Goal: Communication & Community: Ask a question

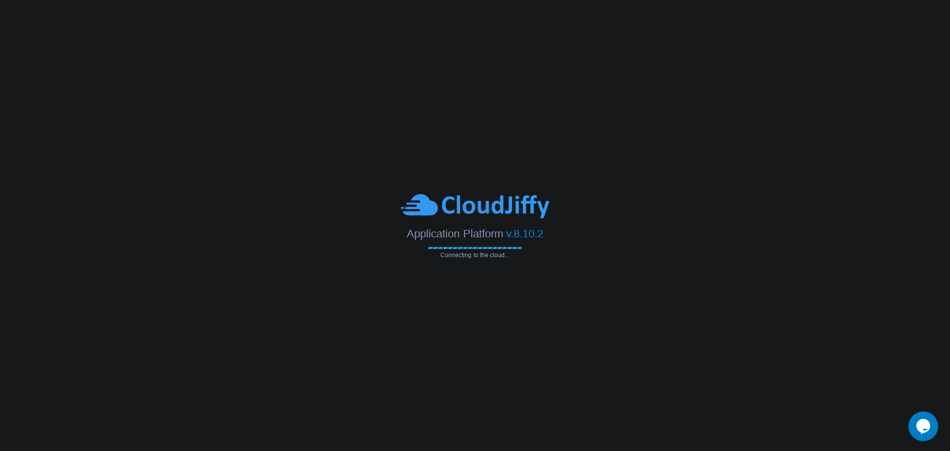
click at [927, 433] on icon "Opens Chat This icon Opens the chat window." at bounding box center [923, 427] width 16 height 16
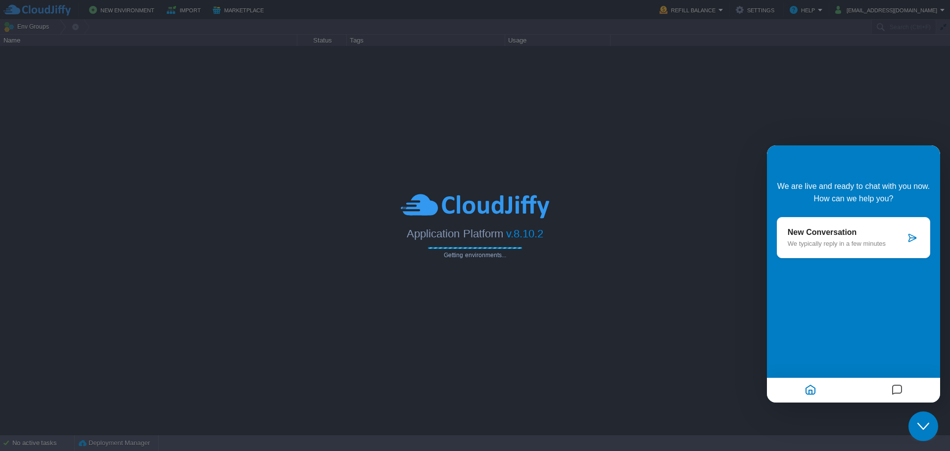
click at [915, 238] on icon at bounding box center [912, 238] width 10 height 10
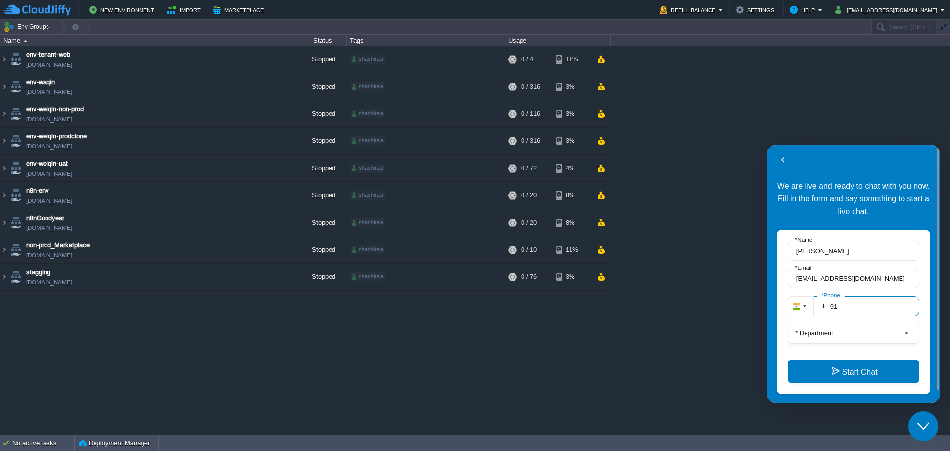
click at [873, 311] on input "91" at bounding box center [866, 306] width 105 height 20
type input "917022329256"
click at [859, 329] on button "* Department" at bounding box center [854, 334] width 132 height 20
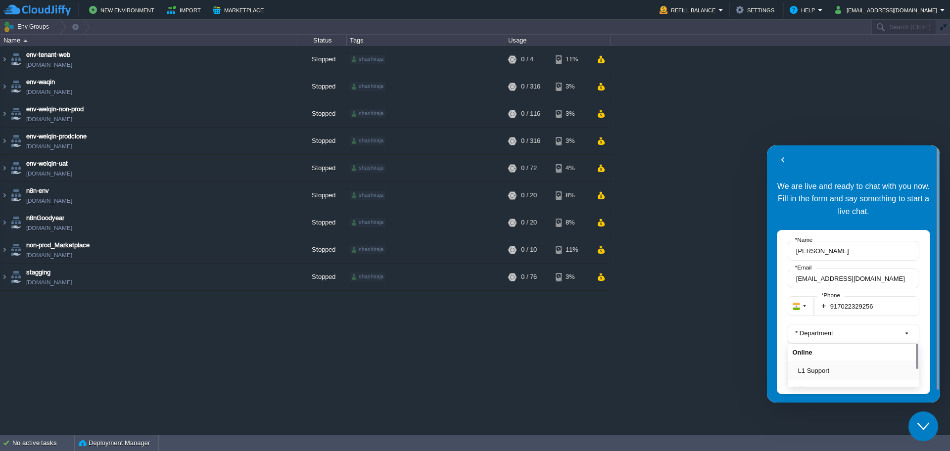
click at [835, 368] on button "L1 Support" at bounding box center [856, 371] width 117 height 10
click at [835, 370] on button "Start Chat" at bounding box center [854, 372] width 132 height 24
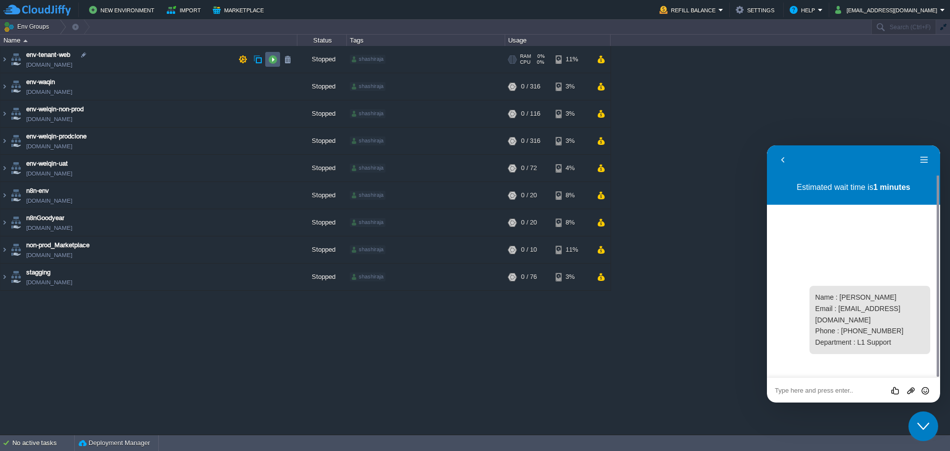
click at [272, 62] on button "button" at bounding box center [272, 59] width 9 height 9
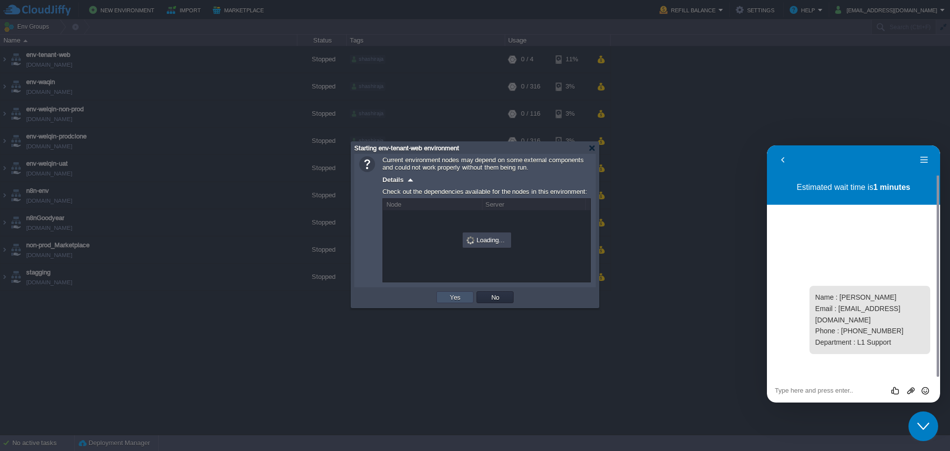
click at [454, 300] on button "Yes" at bounding box center [455, 297] width 17 height 9
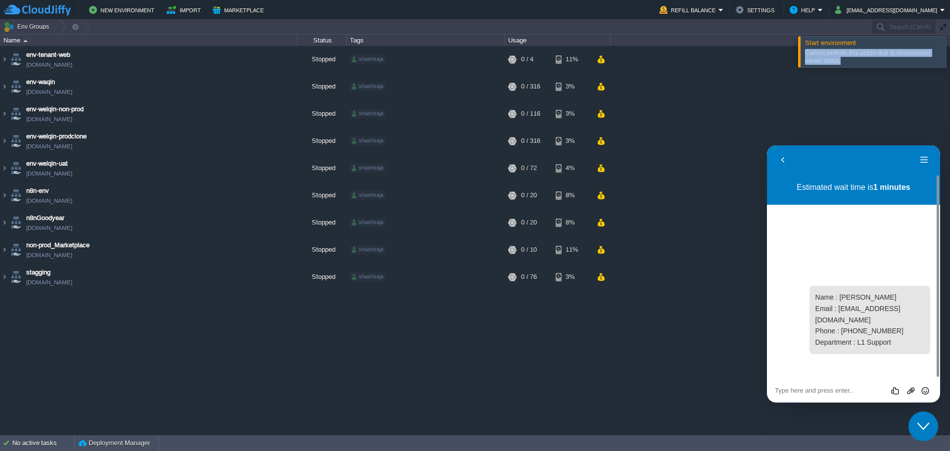
drag, startPoint x: 849, startPoint y: 65, endPoint x: 802, endPoint y: 42, distance: 52.2
click at [802, 42] on div "Start environment Cannot perform this action due to environment owner status." at bounding box center [872, 52] width 148 height 32
click at [804, 394] on textarea at bounding box center [853, 391] width 157 height 8
type textarea "urjent plz"
click at [921, 394] on icon "Send" at bounding box center [925, 390] width 9 height 9
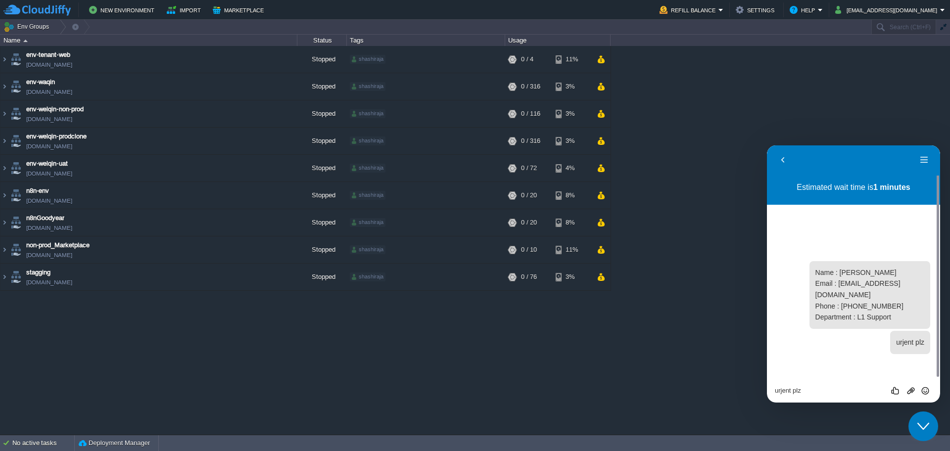
click at [714, 340] on div "env-tenant-web [DOMAIN_NAME] Stopped shashiraja + Add to Env Group RAM 0% CPU 0…" at bounding box center [475, 240] width 950 height 388
click at [910, 392] on icon "Group of buttons" at bounding box center [910, 390] width 9 height 9
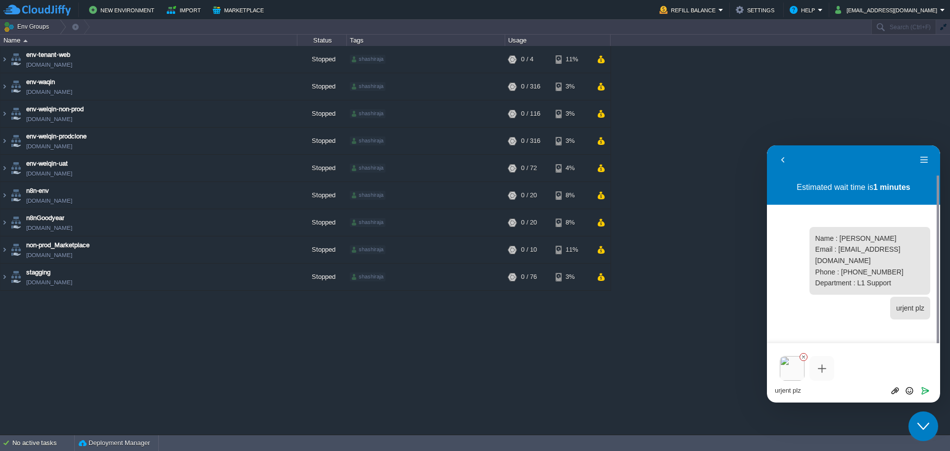
click at [787, 392] on textarea "urjent plz" at bounding box center [853, 391] width 157 height 8
click at [818, 389] on textarea "urjent plz" at bounding box center [853, 391] width 157 height 8
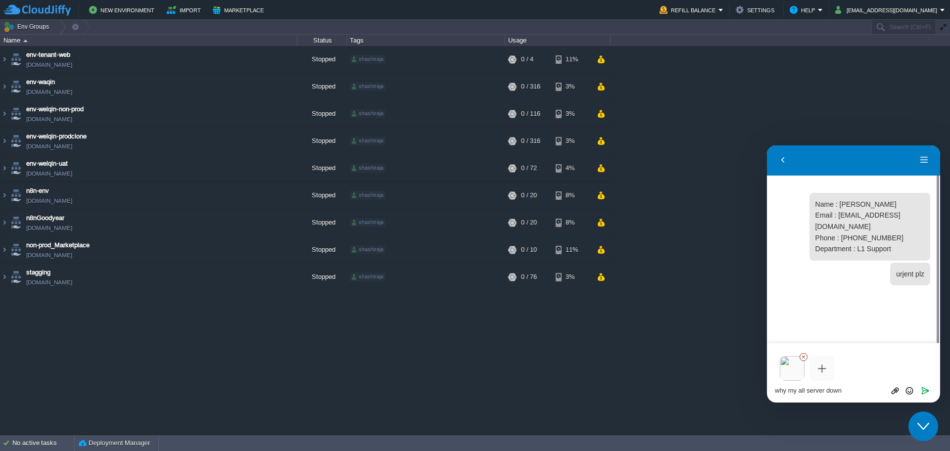
type textarea "why my all server down?"
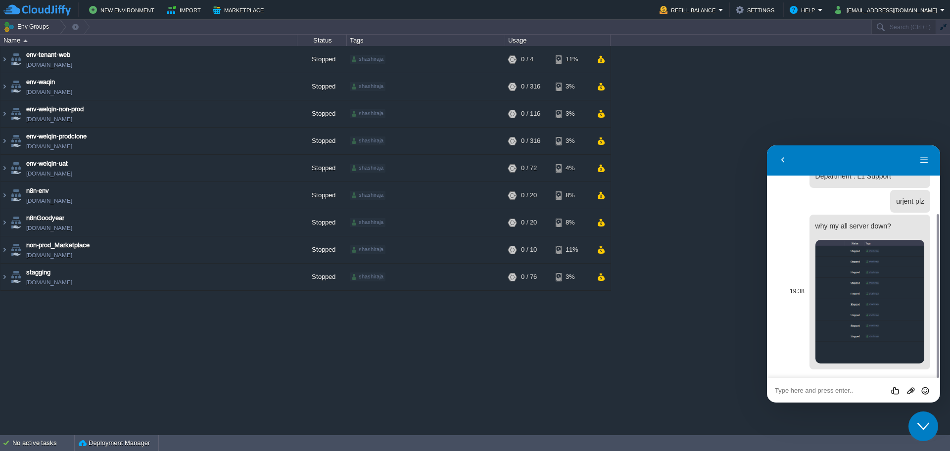
scroll to position [94, 0]
click at [840, 111] on div "env-tenant-web [DOMAIN_NAME] Stopped shashiraja + Add to Env Group RAM 0% CPU 0…" at bounding box center [475, 240] width 950 height 388
click at [738, 169] on div "env-tenant-web [DOMAIN_NAME] Stopped shashiraja + Add to Env Group RAM 0% CPU 0…" at bounding box center [475, 240] width 950 height 388
click at [752, 185] on div "env-tenant-web [DOMAIN_NAME] Stopped shashiraja + Add to Env Group RAM 0% CPU 0…" at bounding box center [475, 240] width 950 height 388
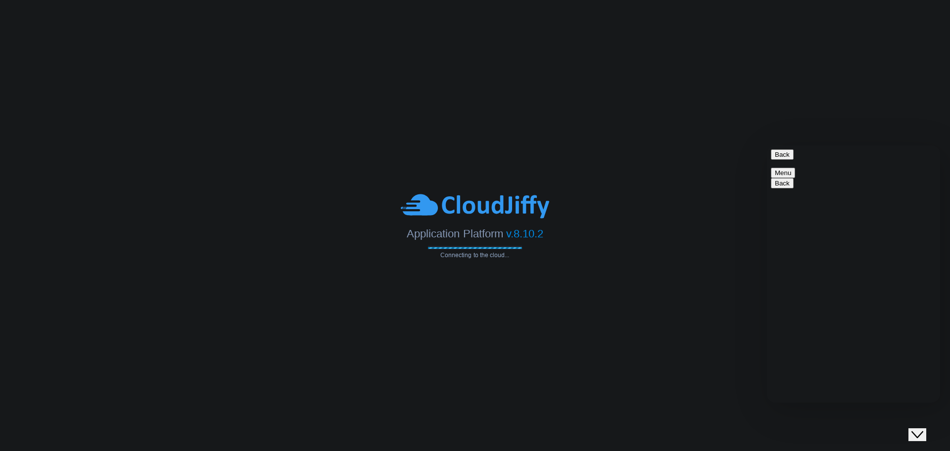
scroll to position [94, 0]
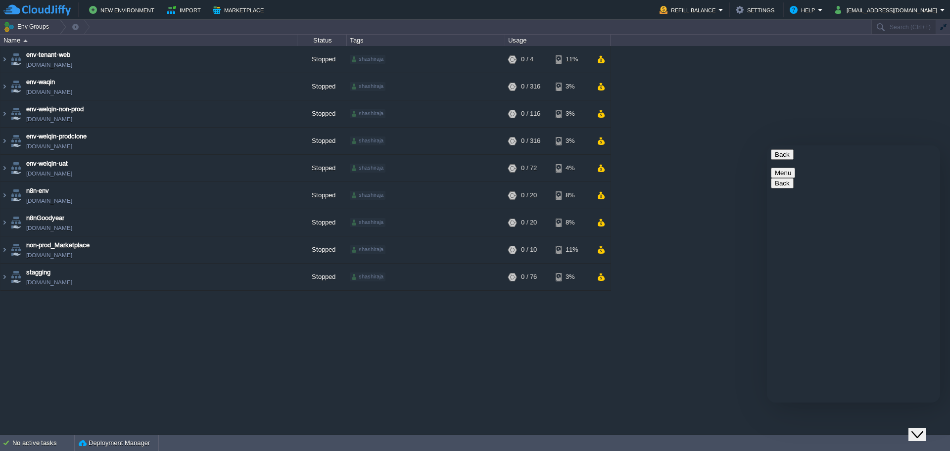
click at [454, 388] on div "env-tenant-web [DOMAIN_NAME] Stopped shashiraja + Add to Env Group RAM 0% CPU 0…" at bounding box center [475, 240] width 950 height 388
click at [268, 59] on td at bounding box center [272, 59] width 15 height 15
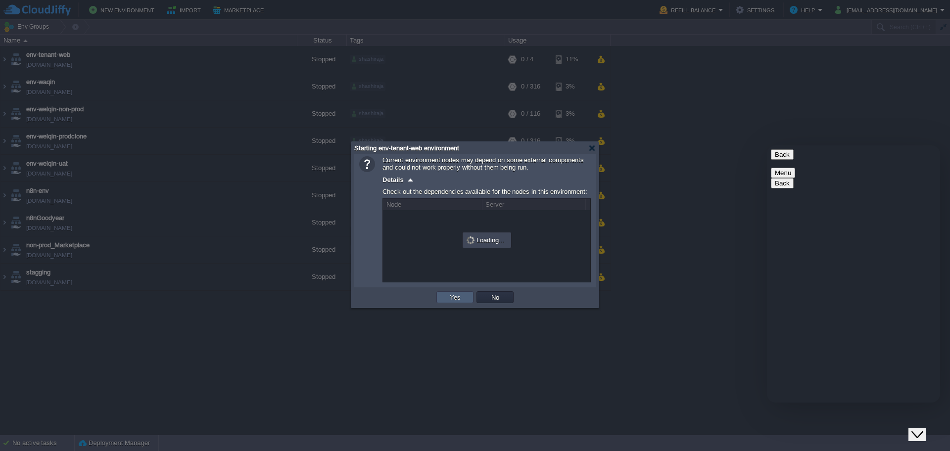
click at [452, 298] on button "Yes" at bounding box center [455, 297] width 17 height 9
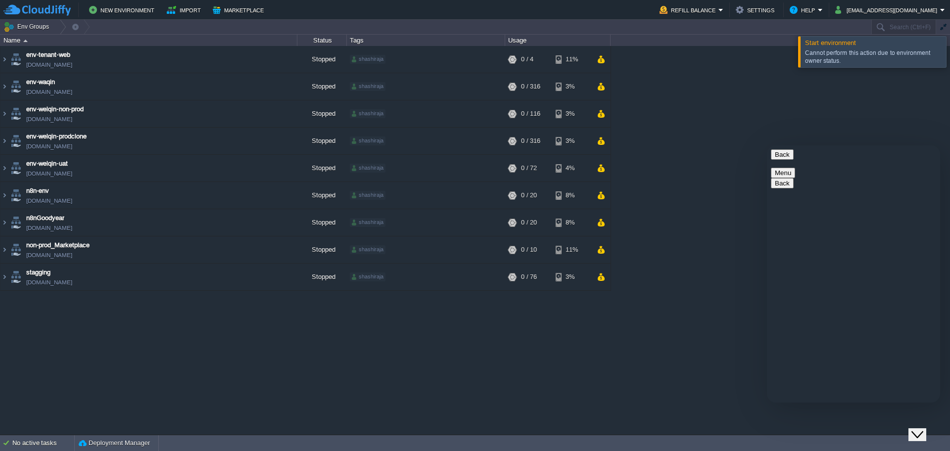
click at [724, 189] on div "env-tenant-web [DOMAIN_NAME] Stopped shashiraja + Add to Env Group RAM 0% CPU 0…" at bounding box center [475, 240] width 950 height 388
click at [720, 211] on div "env-tenant-web [DOMAIN_NAME] Stopped shashiraja + Add to Env Group RAM 0% CPU 0…" at bounding box center [475, 240] width 950 height 388
click at [637, 340] on div "env-tenant-web [DOMAIN_NAME] Stopped shashiraja + Add to Env Group RAM 0% CPU 0…" at bounding box center [475, 240] width 950 height 388
click at [270, 62] on button "button" at bounding box center [272, 59] width 9 height 9
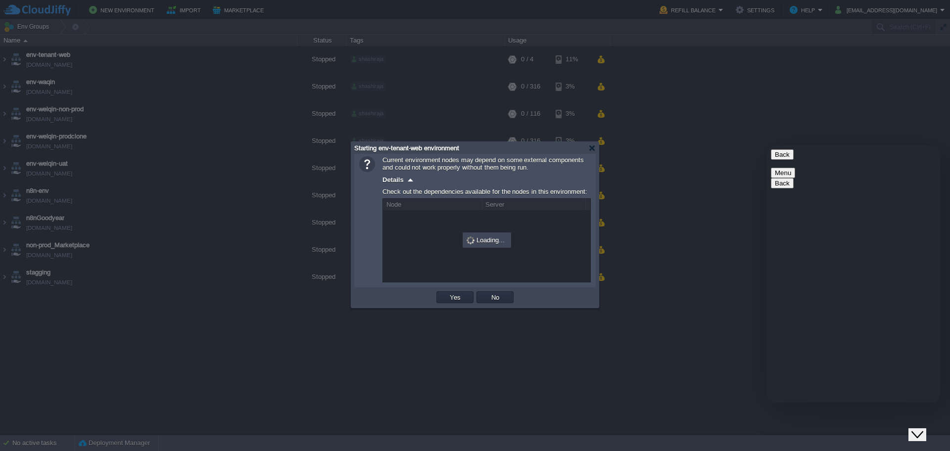
click at [442, 291] on td "Yes" at bounding box center [455, 297] width 40 height 15
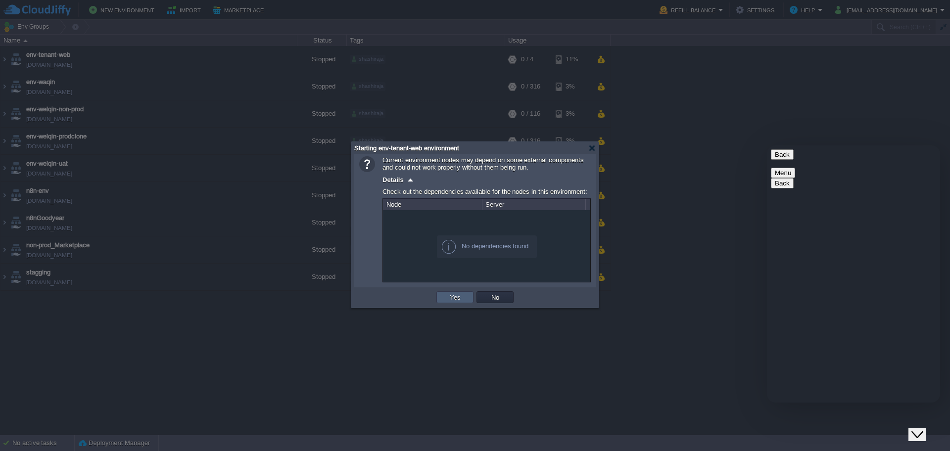
click at [444, 294] on td "Yes" at bounding box center [454, 297] width 37 height 12
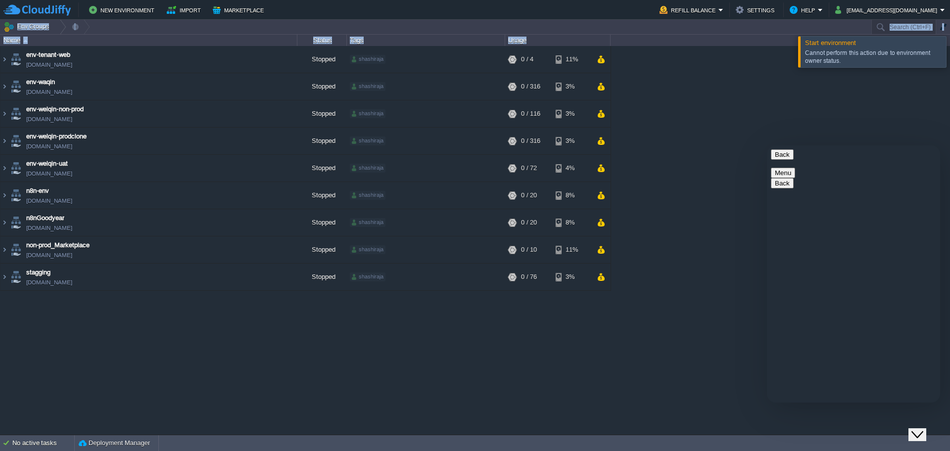
drag, startPoint x: 852, startPoint y: 61, endPoint x: 794, endPoint y: 52, distance: 59.0
click at [794, 52] on div "Start environment Cannot perform this action due to environment owner status. E…" at bounding box center [475, 227] width 950 height 415
click at [762, 80] on div "env-tenant-web [DOMAIN_NAME] Stopped shashiraja + Add to Env Group RAM 0% CPU 0…" at bounding box center [475, 240] width 950 height 388
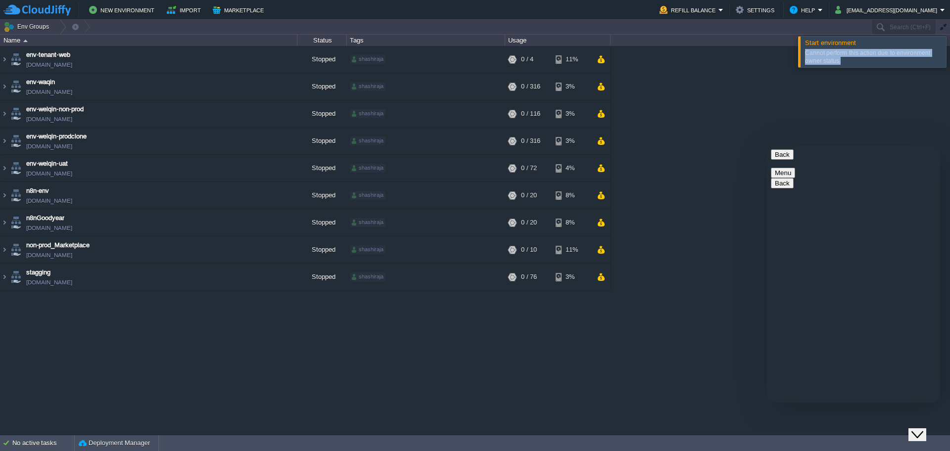
drag, startPoint x: 805, startPoint y: 52, endPoint x: 841, endPoint y: 64, distance: 37.9
click at [841, 64] on div "Cannot perform this action due to environment owner status." at bounding box center [874, 57] width 139 height 16
copy div "Cannot perform this action due to environment owner status."
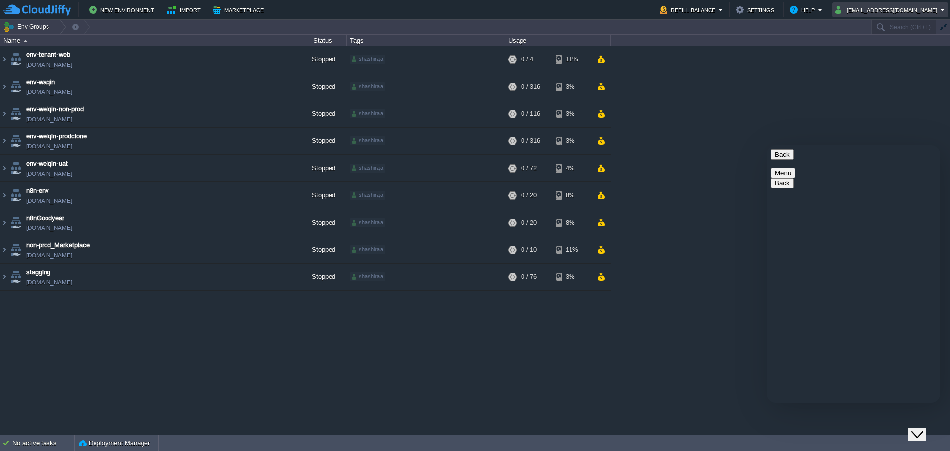
click at [875, 3] on td "[EMAIL_ADDRESS][DOMAIN_NAME]" at bounding box center [890, 9] width 116 height 15
click at [770, 6] on button "Settings" at bounding box center [757, 10] width 42 height 12
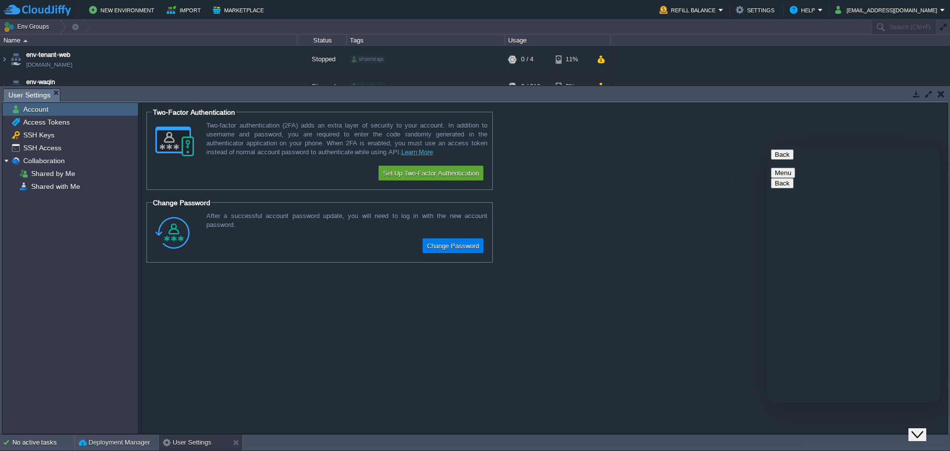
click at [940, 94] on button "button" at bounding box center [941, 94] width 7 height 9
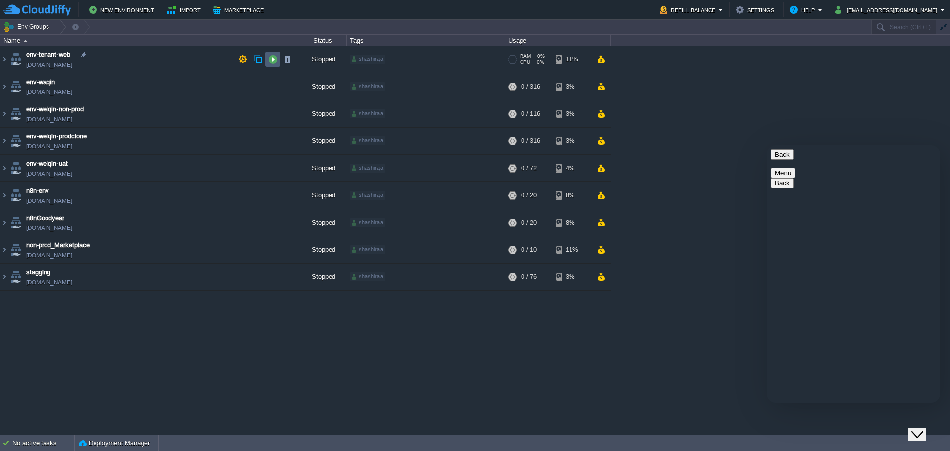
click at [268, 58] on button "button" at bounding box center [272, 59] width 9 height 9
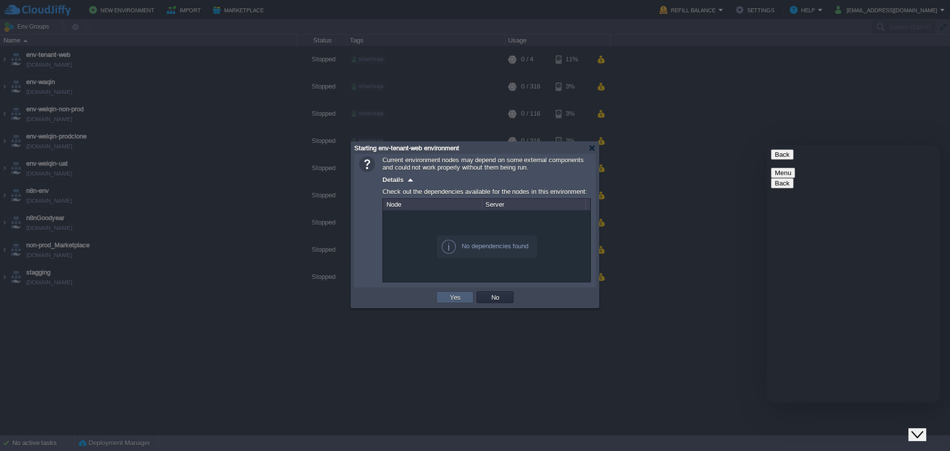
click at [443, 299] on td "Yes" at bounding box center [454, 297] width 37 height 12
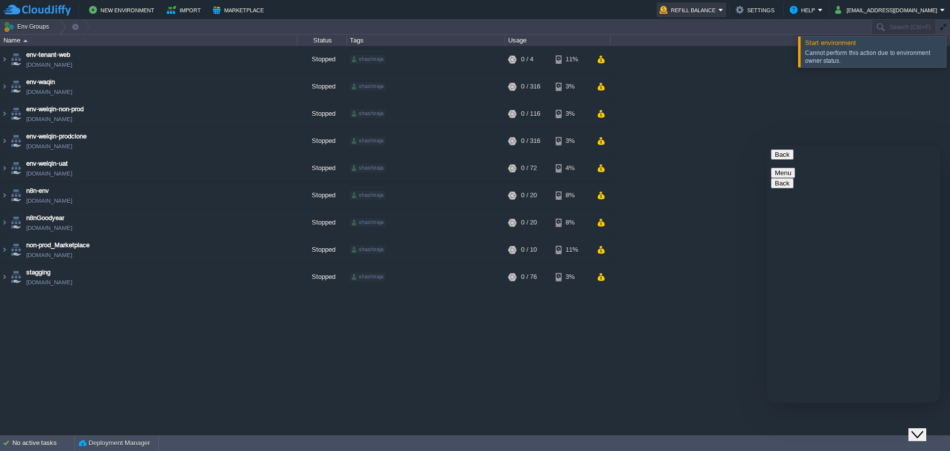
click at [708, 10] on button "Refill Balance" at bounding box center [689, 10] width 59 height 12
click at [704, 95] on div "env-tenant-web [DOMAIN_NAME] Stopped shashiraja + Add to Env Group RAM 0% CPU 0…" at bounding box center [475, 240] width 950 height 388
click at [635, 360] on div "env-tenant-web [DOMAIN_NAME] Stopped shashiraja + Add to Env Group RAM 0% CPU 0…" at bounding box center [475, 240] width 950 height 388
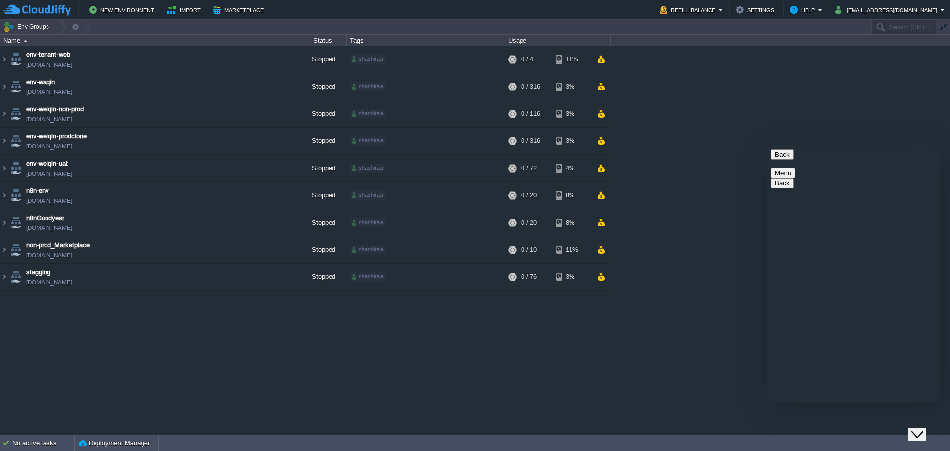
click at [676, 362] on div "env-tenant-web [DOMAIN_NAME] Stopped shashiraja + Add to Env Group RAM 0% CPU 0…" at bounding box center [475, 240] width 950 height 388
click at [795, 168] on button "Menu" at bounding box center [783, 173] width 24 height 10
click at [881, 111] on div "env-tenant-web [DOMAIN_NAME] Stopped shashiraja + Add to Env Group RAM 0% CPU 0…" at bounding box center [475, 240] width 950 height 388
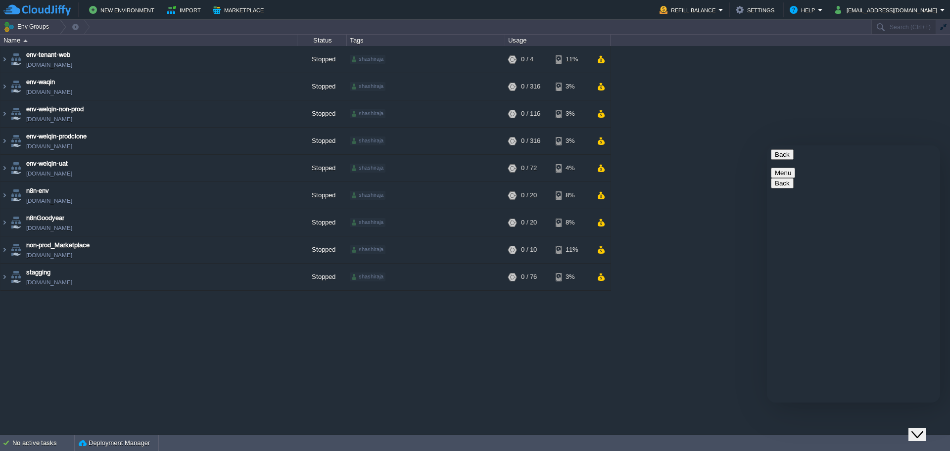
click at [632, 349] on div "env-tenant-web [DOMAIN_NAME] Stopped shashiraja + Add to Env Group RAM 0% CPU 0…" at bounding box center [475, 240] width 950 height 388
click at [919, 431] on icon "Chat widget" at bounding box center [917, 434] width 12 height 7
click at [703, 12] on button "Refill Balance" at bounding box center [689, 10] width 59 height 12
click at [272, 57] on button "button" at bounding box center [272, 59] width 9 height 9
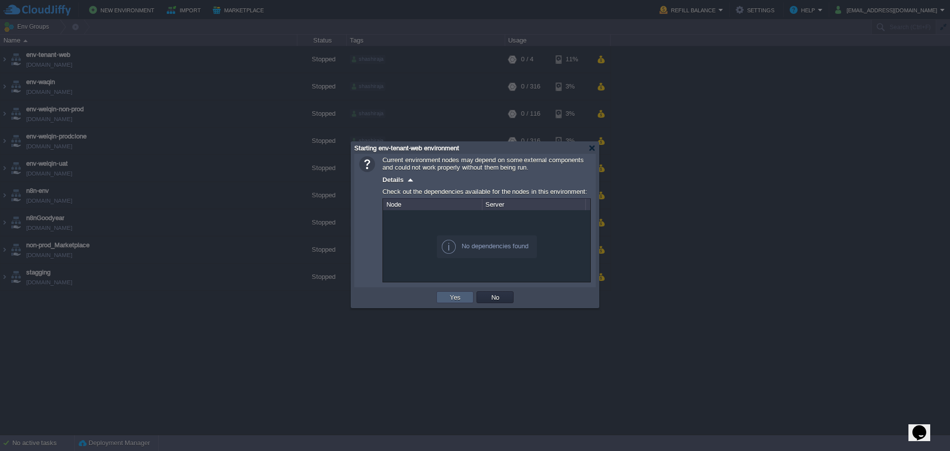
click at [459, 296] on button "Yes" at bounding box center [455, 297] width 17 height 9
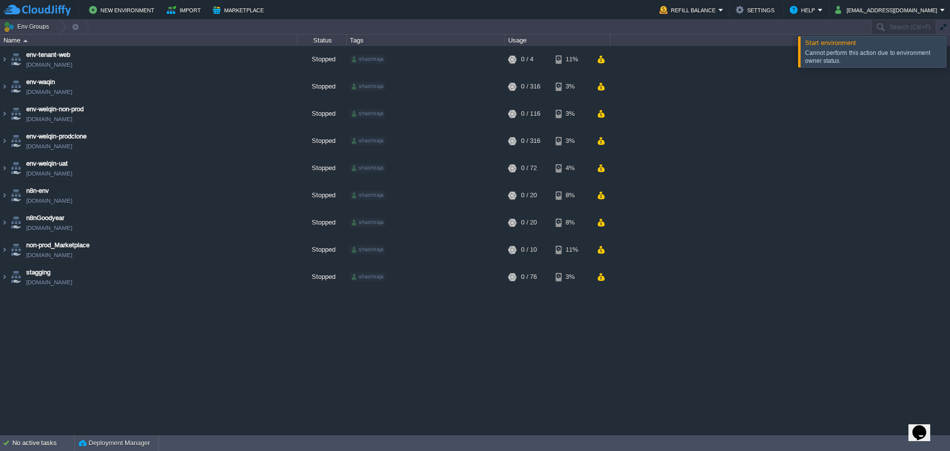
click at [349, 352] on div "env-tenant-web [DOMAIN_NAME] Stopped shashiraja + Add to Env Group RAM 0% CPU 0…" at bounding box center [475, 240] width 950 height 388
click at [0, 274] on table "env-tenant-web [DOMAIN_NAME] Stopped shashiraja + Add to Env Group RAM 0% CPU 0…" at bounding box center [305, 168] width 611 height 245
click at [4, 277] on img at bounding box center [4, 277] width 8 height 27
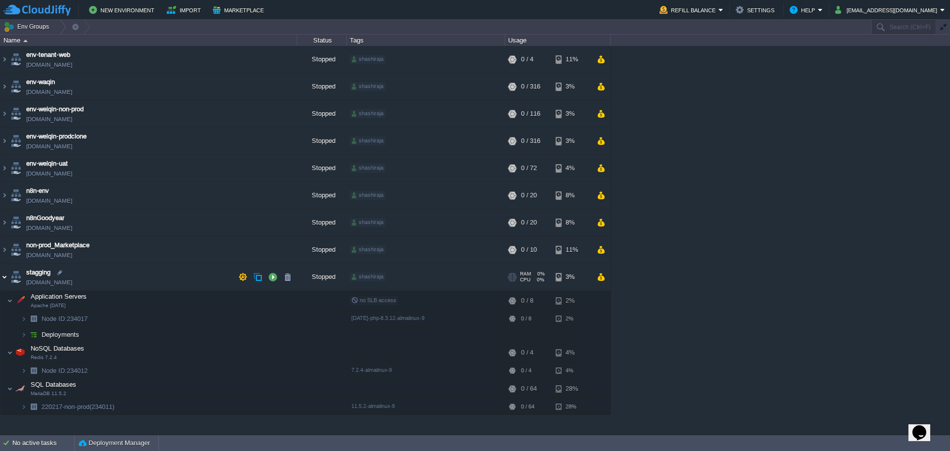
click at [2, 277] on img at bounding box center [4, 277] width 8 height 27
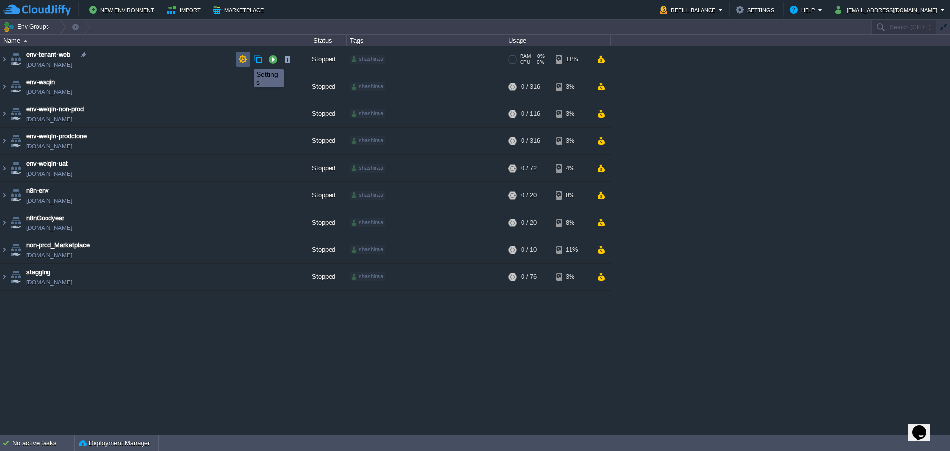
click at [244, 60] on button "button" at bounding box center [242, 59] width 9 height 9
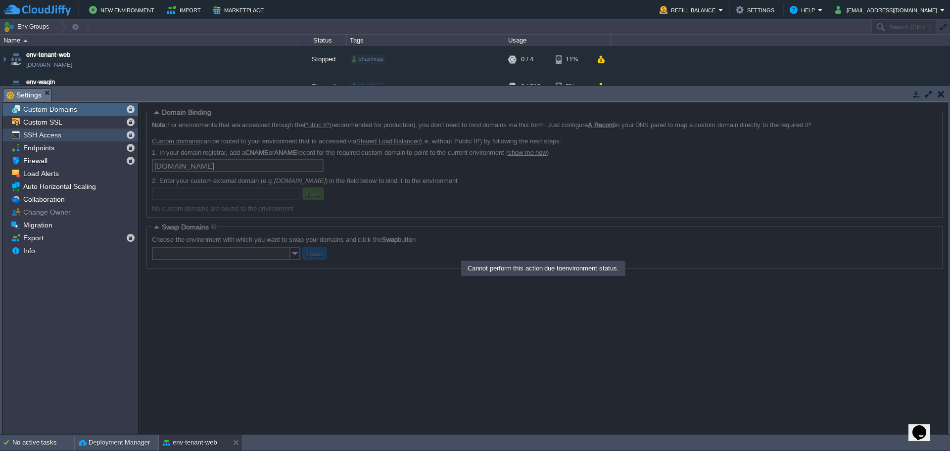
click at [97, 137] on div "SSH Access" at bounding box center [70, 135] width 136 height 13
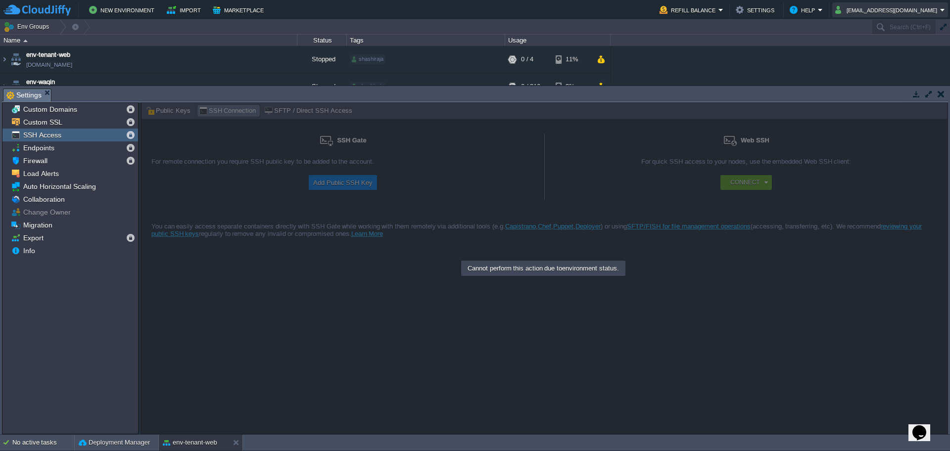
click at [878, 12] on button "[EMAIL_ADDRESS][DOMAIN_NAME]" at bounding box center [887, 10] width 105 height 12
click at [938, 94] on button "button" at bounding box center [941, 94] width 7 height 9
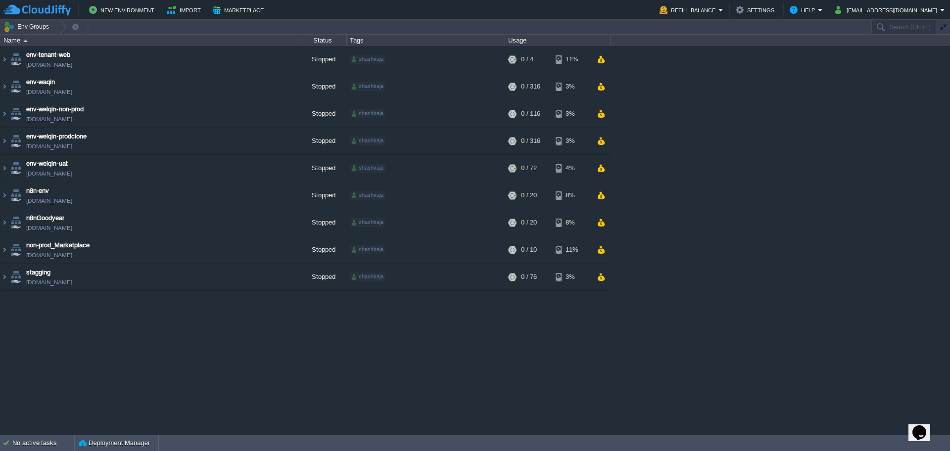
click at [927, 427] on div "Opens Chat This icon Opens the chat window." at bounding box center [919, 433] width 16 height 16
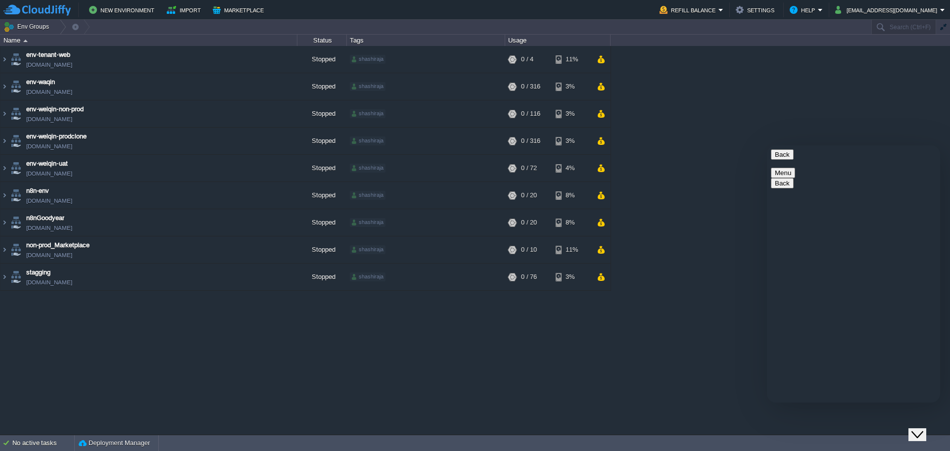
click at [719, 330] on div "env-tenant-web [DOMAIN_NAME] Stopped shashiraja + Add to Env Group RAM 0% CPU 0…" at bounding box center [475, 240] width 950 height 388
click at [669, 368] on div "env-tenant-web [DOMAIN_NAME] Stopped shashiraja + Add to Env Group RAM 0% CPU 0…" at bounding box center [475, 240] width 950 height 388
click at [923, 431] on icon "Close Chat This icon closes the chat window." at bounding box center [917, 435] width 12 height 12
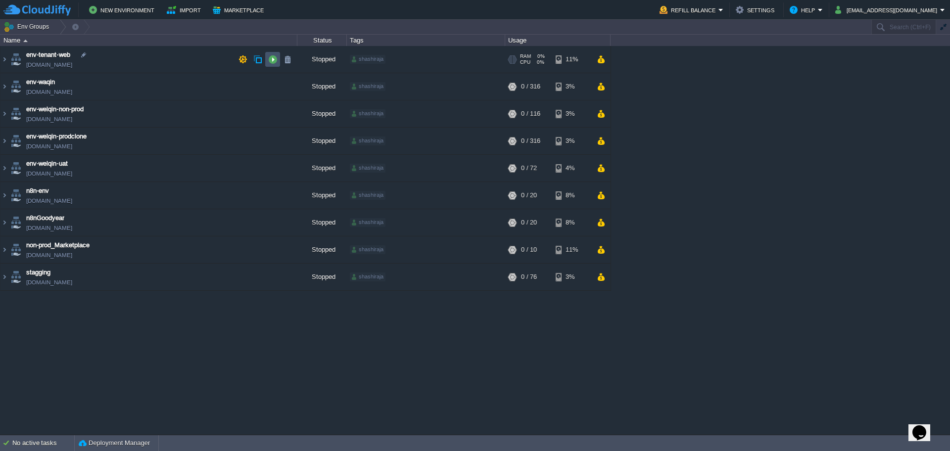
click at [271, 59] on button "button" at bounding box center [272, 59] width 9 height 9
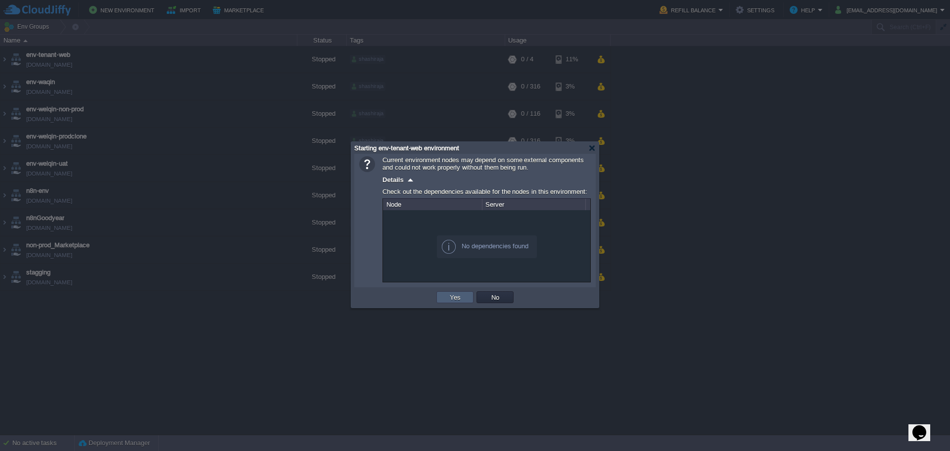
click at [446, 295] on td "Yes" at bounding box center [454, 297] width 37 height 12
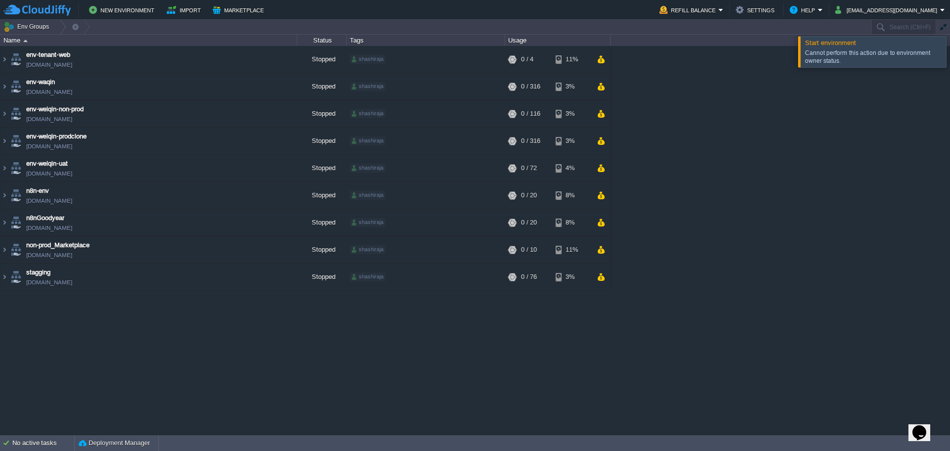
click at [950, 55] on div at bounding box center [962, 51] width 0 height 31
click at [912, 30] on input "text" at bounding box center [903, 27] width 65 height 14
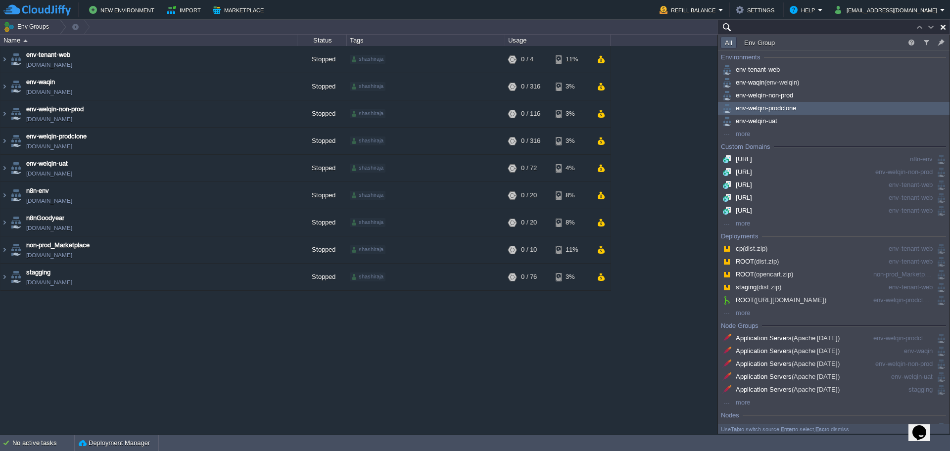
type input "Search (Ctrl+F)"
click at [682, 116] on div "env-tenant-web [DOMAIN_NAME] Stopped shashiraja + Add to Env Group RAM 0% CPU 0…" at bounding box center [475, 240] width 950 height 388
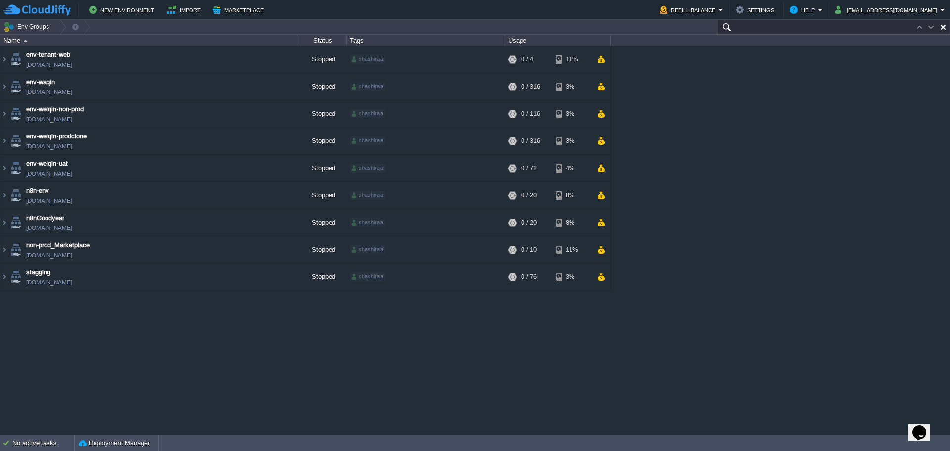
click at [892, 30] on input "text" at bounding box center [833, 27] width 233 height 14
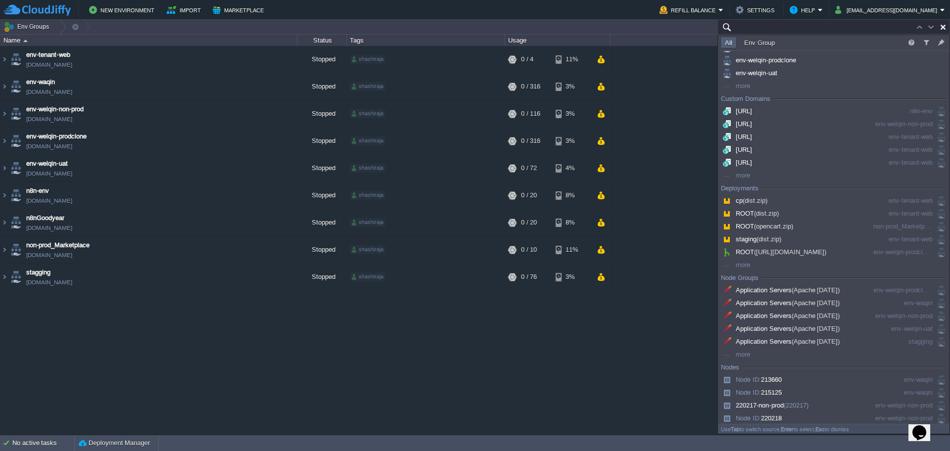
scroll to position [0, 0]
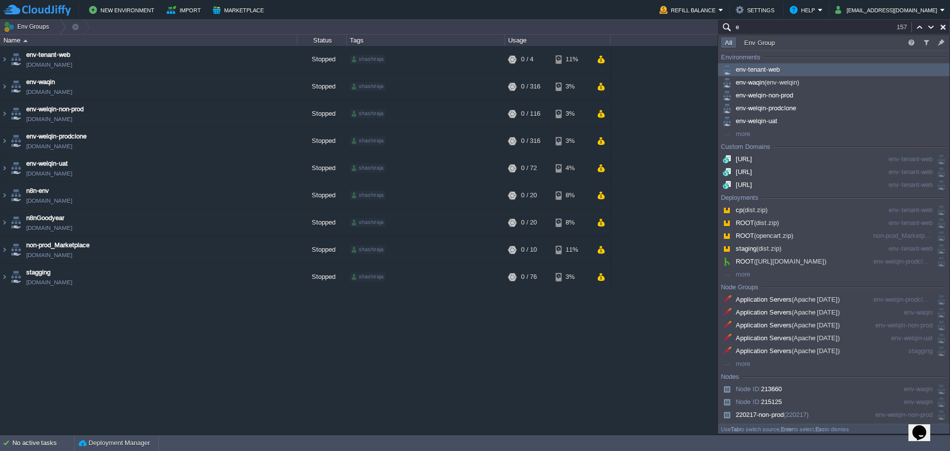
type input "e"
click at [800, 73] on div "env-tenant-web" at bounding box center [834, 69] width 228 height 11
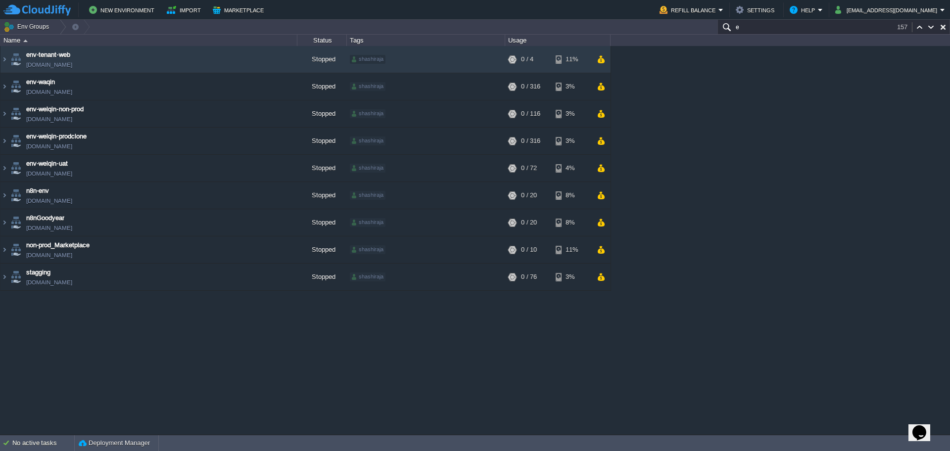
click at [24, 6] on img at bounding box center [36, 10] width 67 height 12
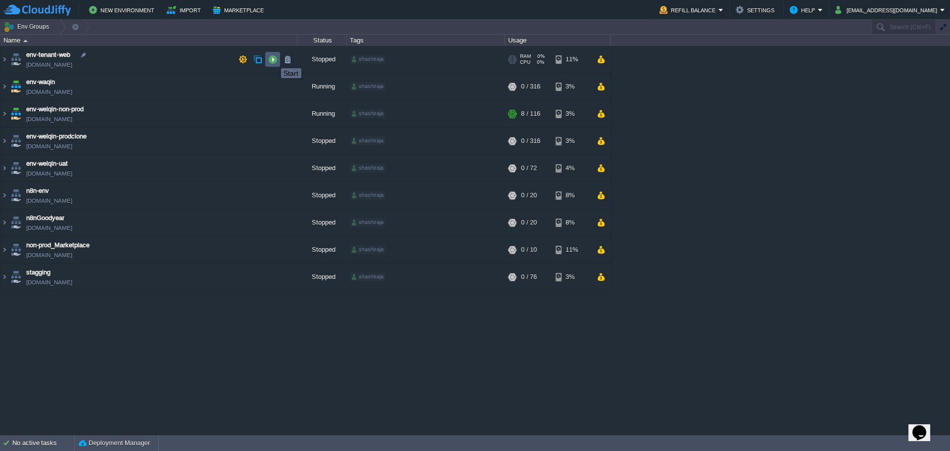
click at [274, 59] on button "button" at bounding box center [272, 59] width 9 height 9
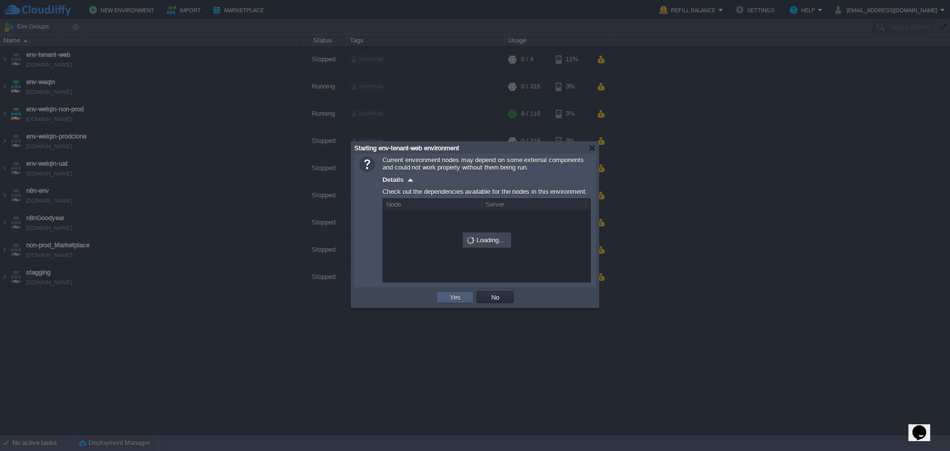
click at [468, 297] on td "Yes" at bounding box center [454, 297] width 37 height 12
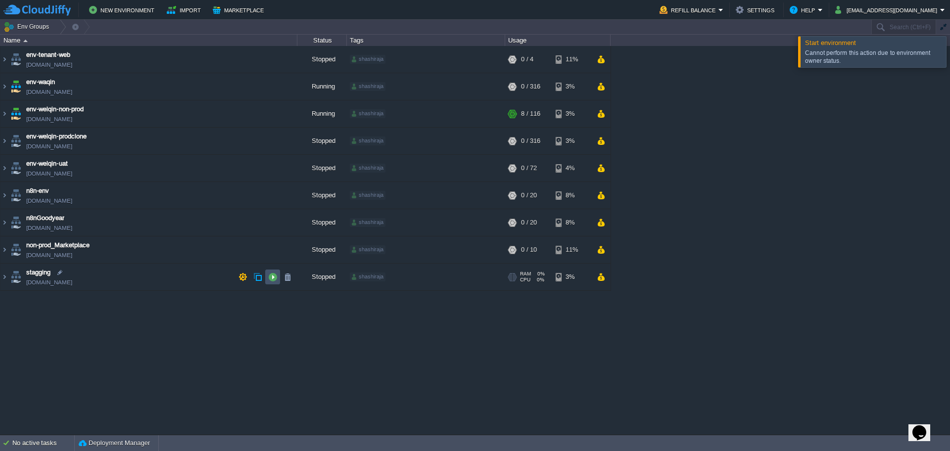
click at [269, 277] on button "button" at bounding box center [272, 277] width 9 height 9
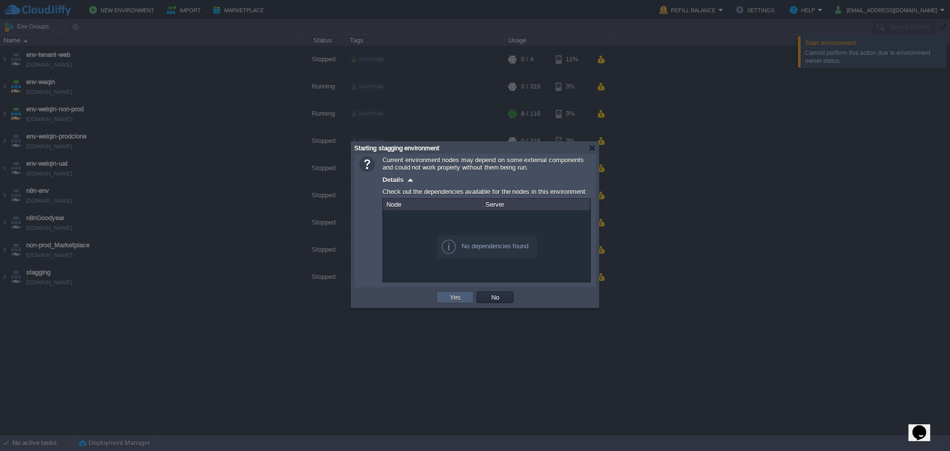
click at [440, 297] on td "Yes" at bounding box center [454, 297] width 37 height 12
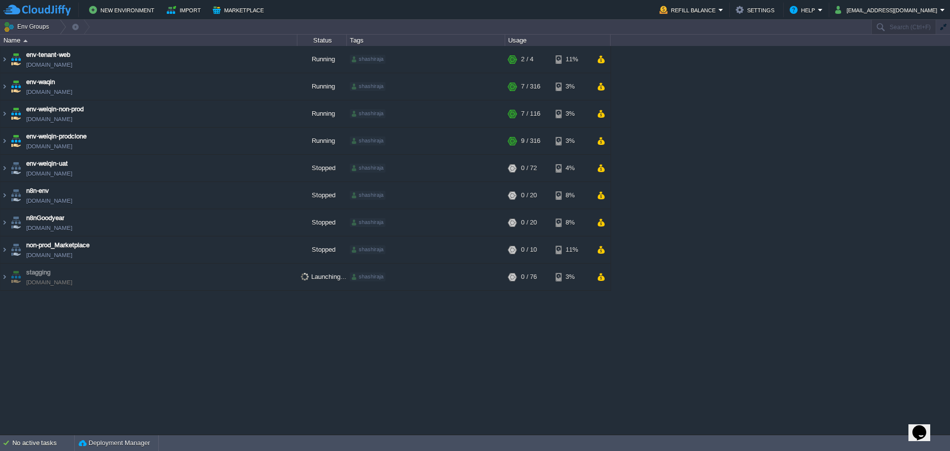
click at [916, 425] on icon "Opens Chat This icon Opens the chat window." at bounding box center [919, 433] width 16 height 16
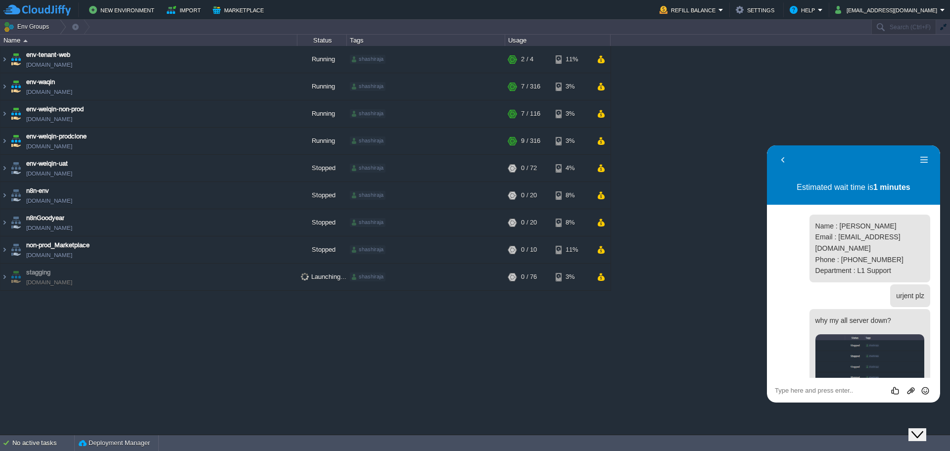
scroll to position [112, 0]
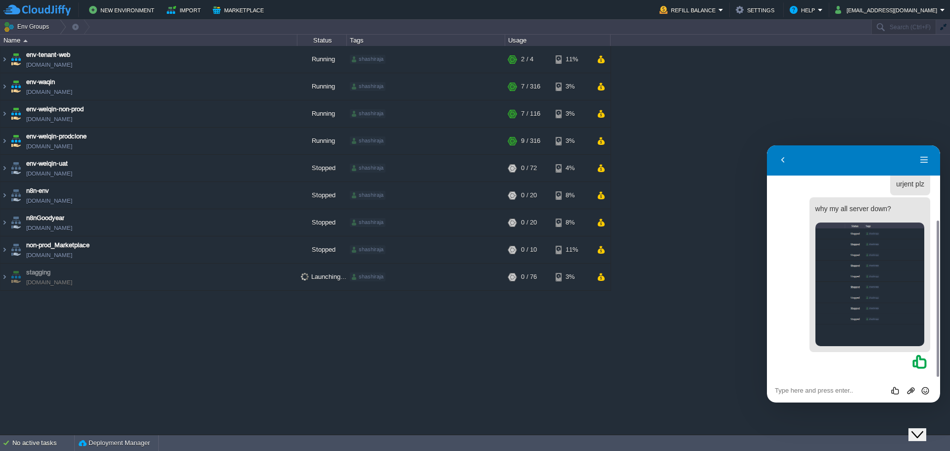
click at [916, 429] on div "Close Chat This icon closes the chat window." at bounding box center [917, 435] width 12 height 12
